Goal: Obtain resource: Obtain resource

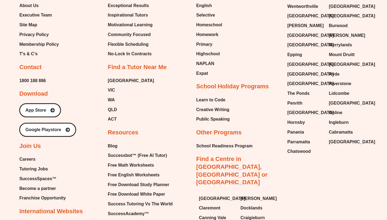
scroll to position [2241, 0]
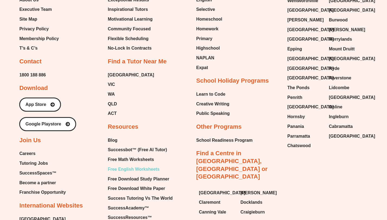
click at [141, 165] on span "Free English Worksheets" at bounding box center [134, 169] width 52 height 8
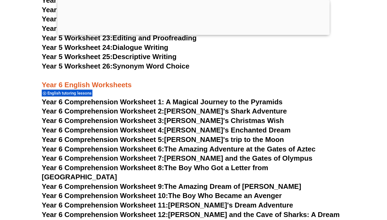
scroll to position [3000, 0]
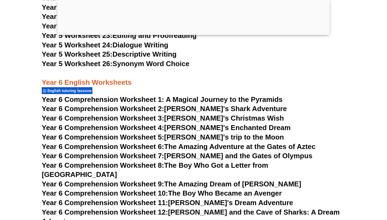
click at [160, 57] on link "Year 5 Worksheet 25: Descriptive Writing" at bounding box center [109, 54] width 135 height 8
click at [171, 196] on html "Skip to content The Difference Personalised Program Inspirational Tutors Motiva…" at bounding box center [193, 71] width 387 height 6143
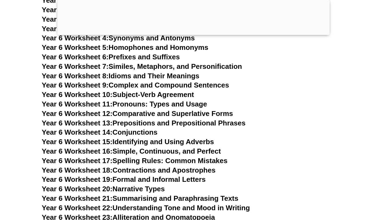
scroll to position [3251, 0]
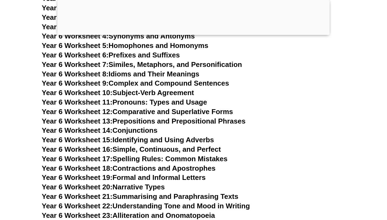
click at [170, 202] on link "Year 6 Worksheet 22: Understanding Tone and Mood in Writing" at bounding box center [146, 206] width 208 height 8
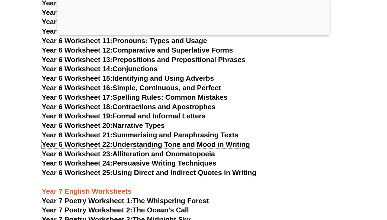
scroll to position [3315, 0]
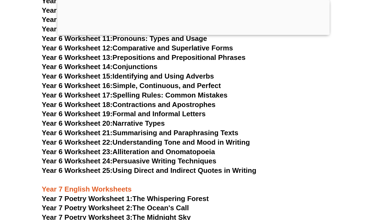
click at [184, 166] on link "Year 6 Worksheet 25: Using Direct and Indirect Quotes in Writing" at bounding box center [149, 170] width 215 height 8
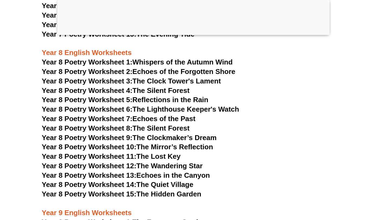
scroll to position [3680, 0]
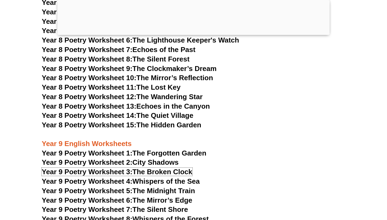
click at [186, 168] on link "Year 9 Poetry Worksheet 3: The Broken Clock" at bounding box center [117, 172] width 151 height 8
